Goal: Transaction & Acquisition: Purchase product/service

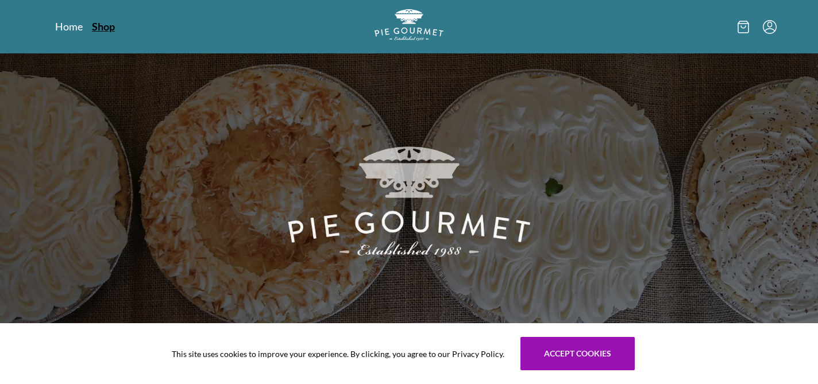
click at [105, 28] on link "Shop" at bounding box center [103, 27] width 23 height 14
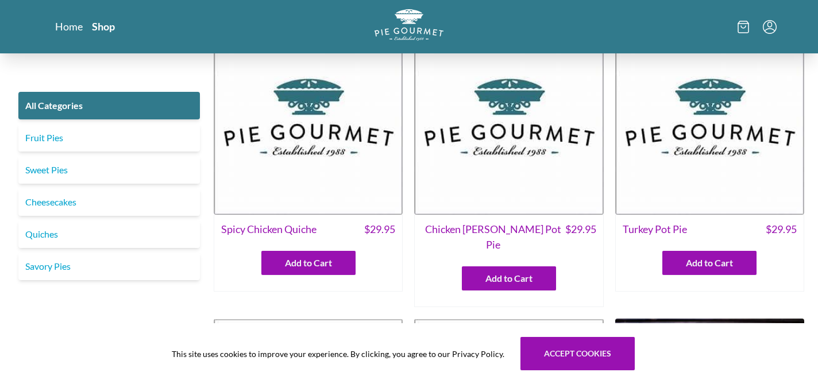
scroll to position [36, 0]
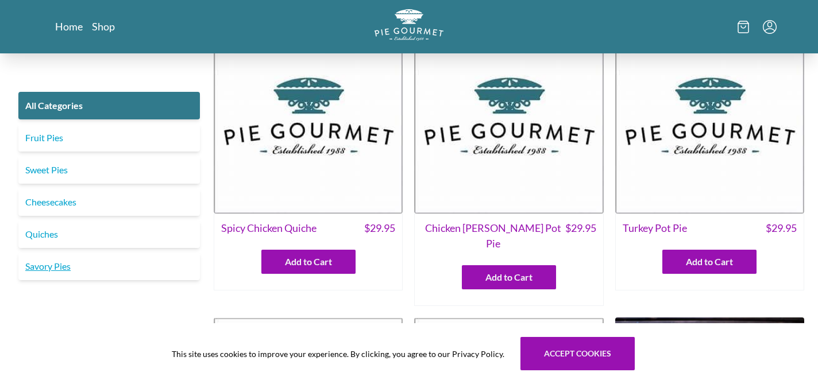
click at [112, 270] on link "Savory Pies" at bounding box center [109, 267] width 182 height 28
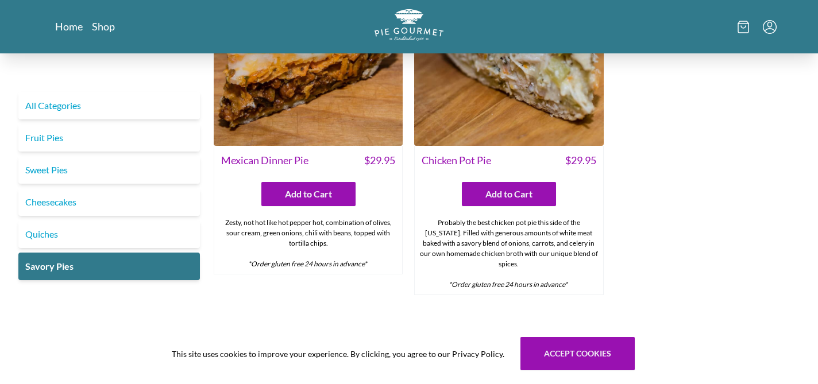
scroll to position [803, 0]
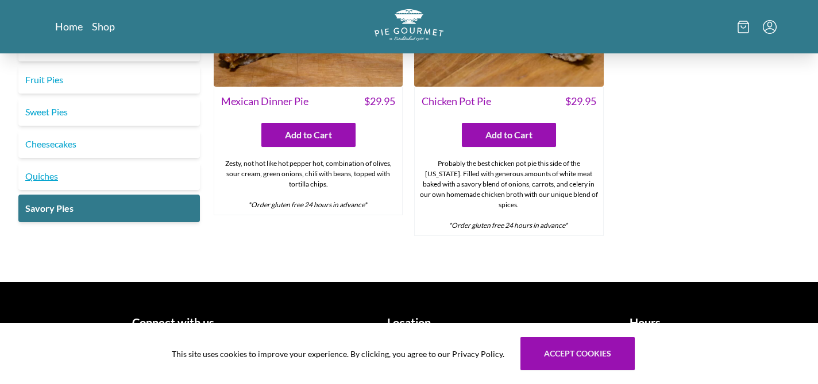
click at [172, 163] on link "Quiches" at bounding box center [109, 177] width 182 height 28
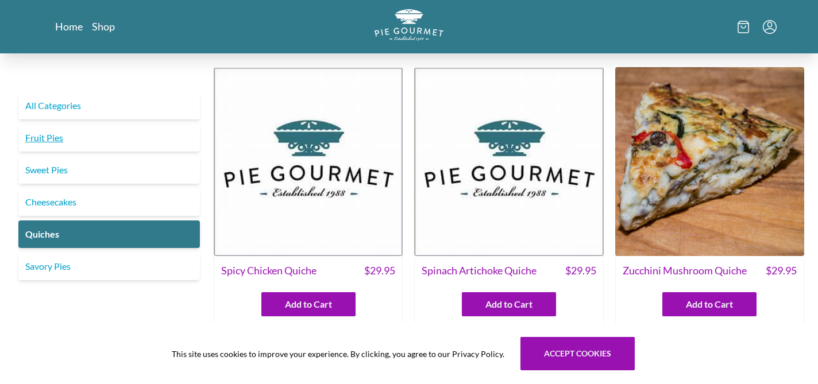
click at [53, 137] on link "Fruit Pies" at bounding box center [109, 138] width 182 height 28
